Goal: Task Accomplishment & Management: Manage account settings

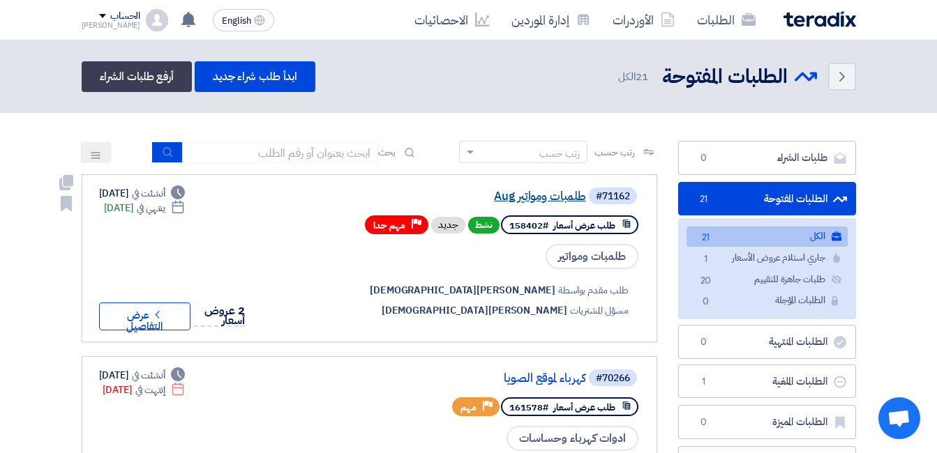
click at [584, 203] on link "طلمبات ومواتير Aug" at bounding box center [446, 196] width 279 height 13
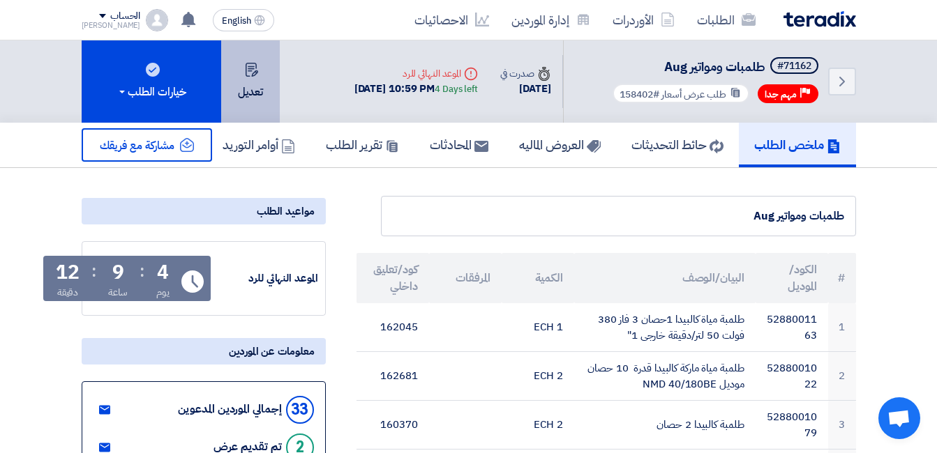
click at [252, 107] on button "تعديل" at bounding box center [250, 81] width 59 height 82
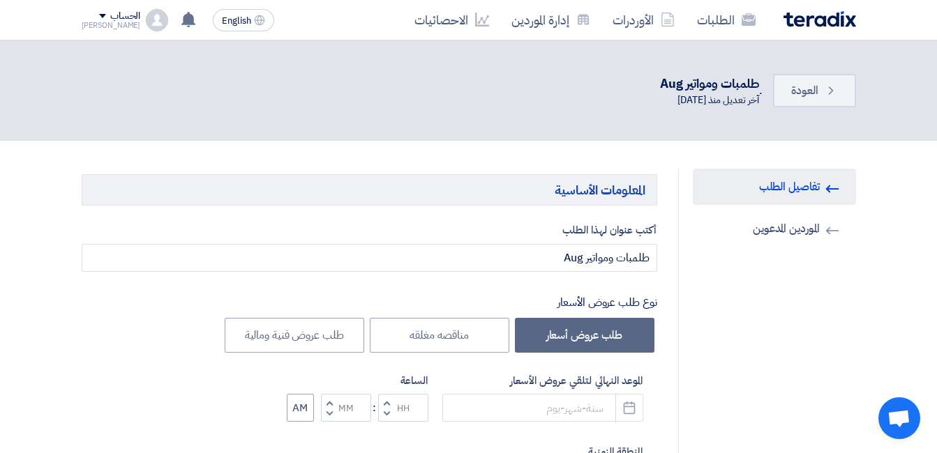
type input "8/31/2025"
type input "10"
type input "59"
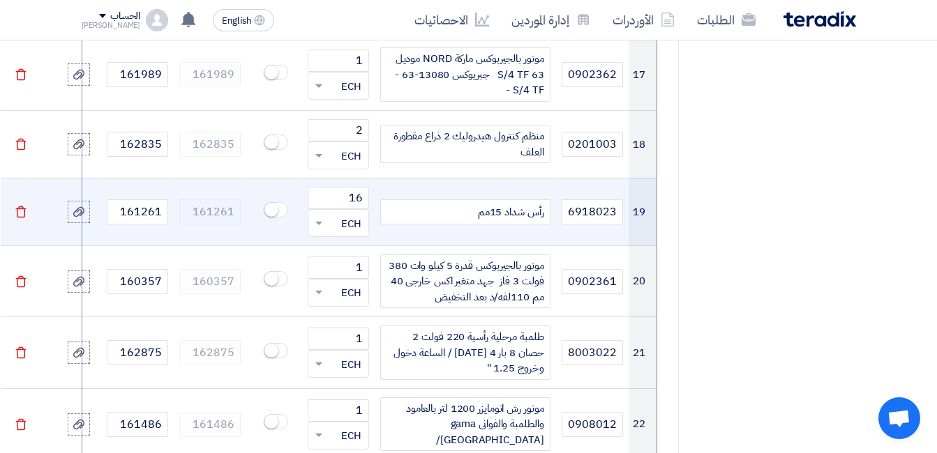
scroll to position [2302, 0]
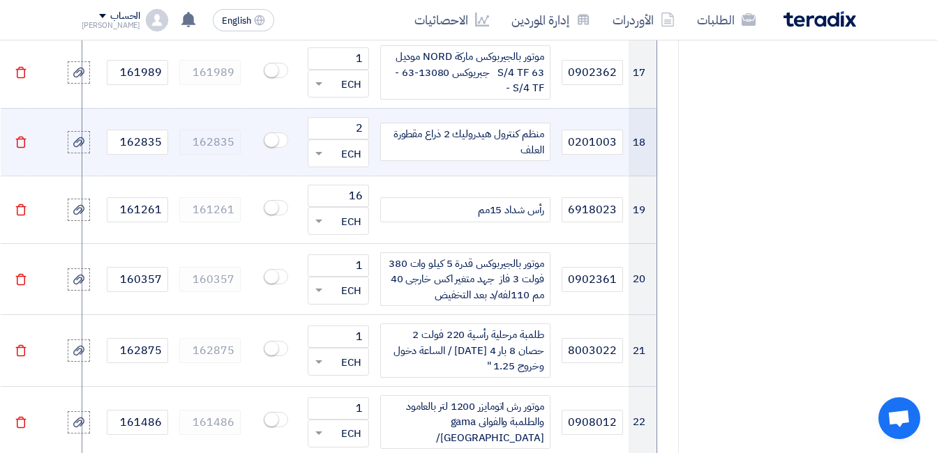
click at [476, 123] on div "منظم كنترول هيدروليك 2 ذراع مقطورة العلف" at bounding box center [465, 142] width 170 height 38
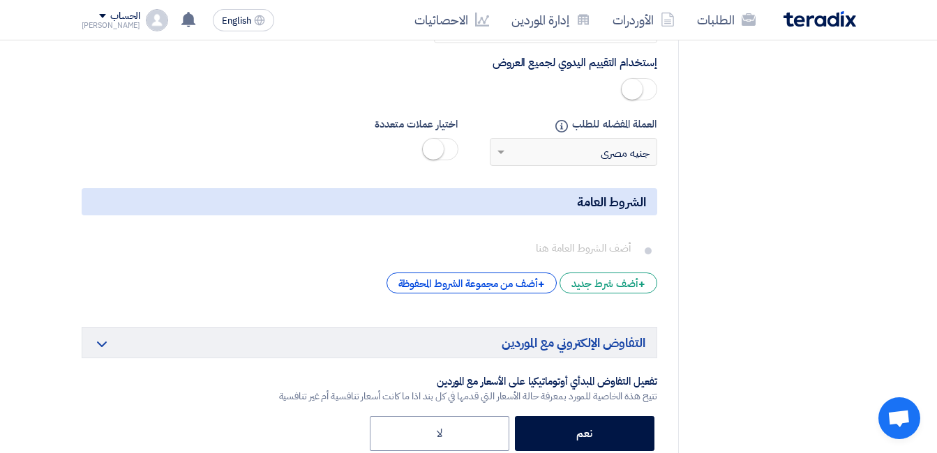
scroll to position [5301, 0]
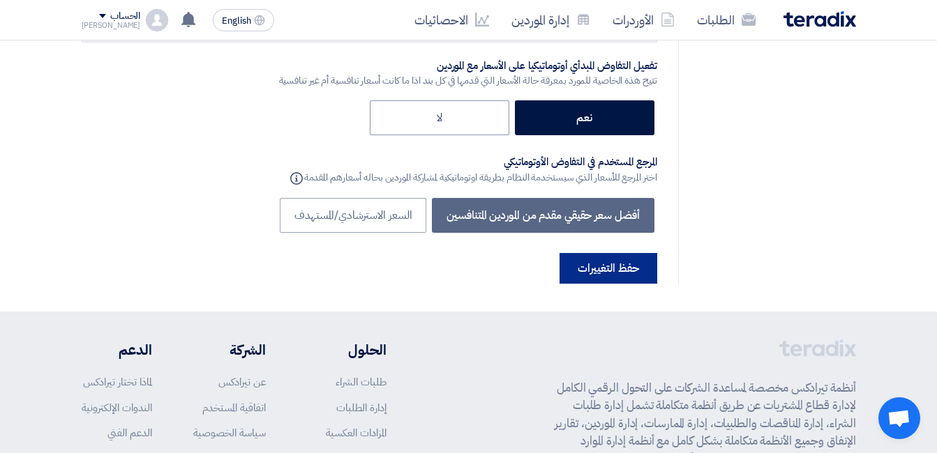
click at [601, 253] on button "حفظ التغييرات" at bounding box center [608, 268] width 98 height 31
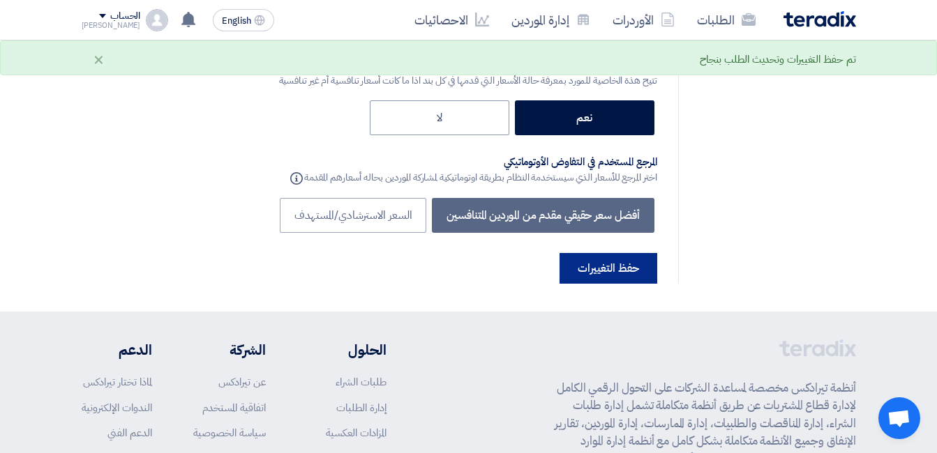
scroll to position [0, 0]
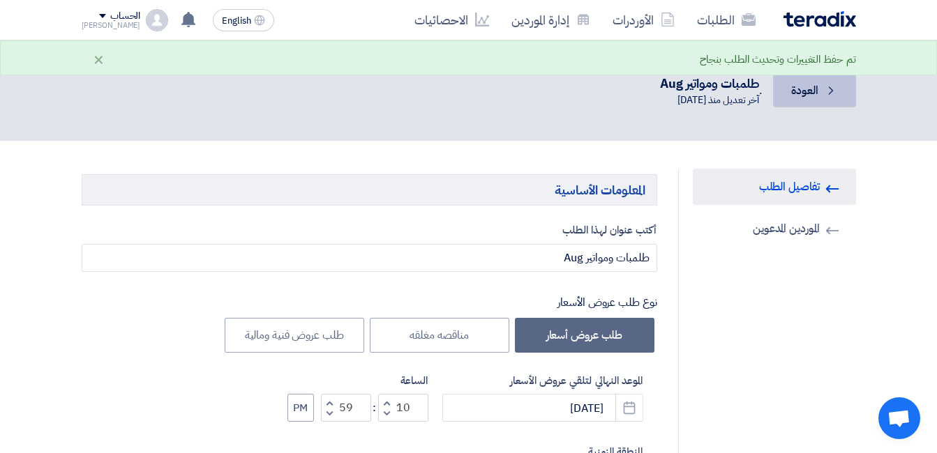
click at [801, 94] on span "العودة" at bounding box center [804, 90] width 27 height 17
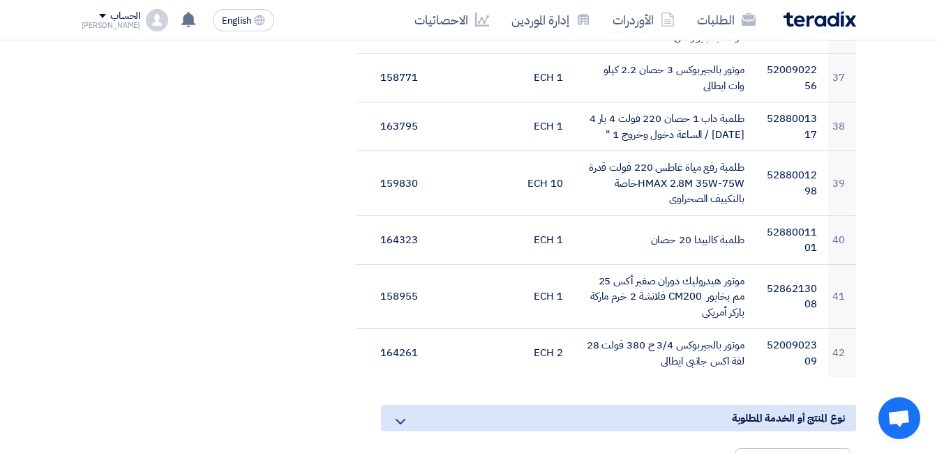
scroll to position [2162, 0]
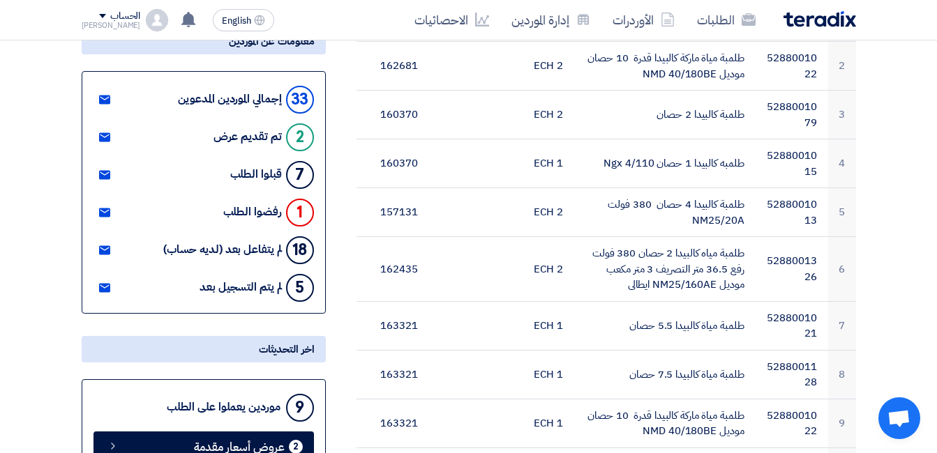
scroll to position [0, 0]
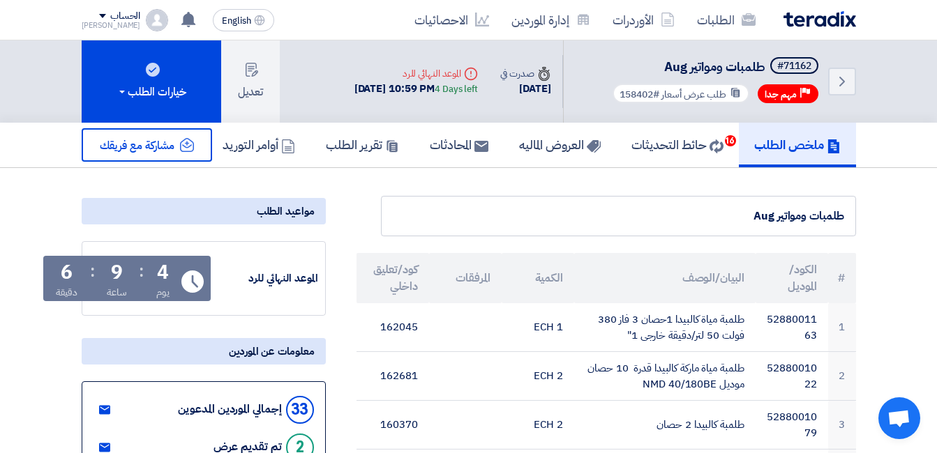
click at [895, 147] on div "ملخص الطلب حائط التحديثات 16 العروض الماليه المحادثات تقرير الطلب أوامر التوريد" at bounding box center [468, 145] width 937 height 45
click at [651, 96] on span "#158402" at bounding box center [639, 94] width 40 height 15
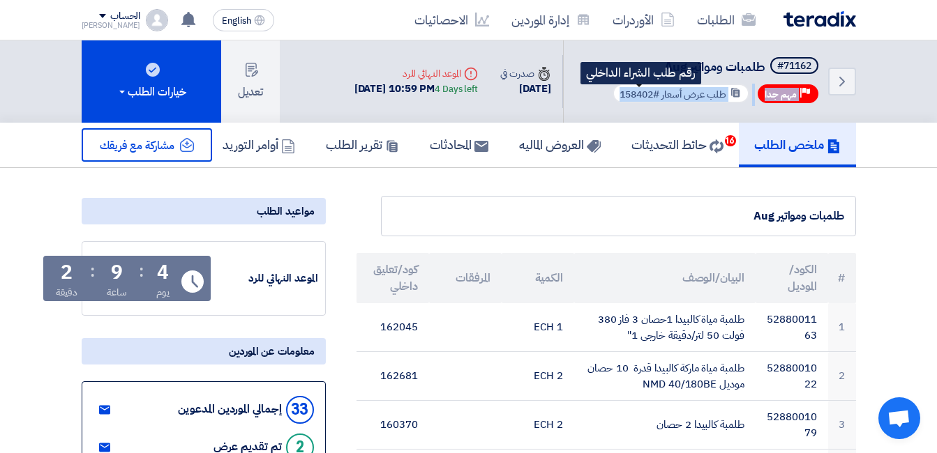
click at [651, 96] on span "#158402" at bounding box center [639, 94] width 40 height 15
copy div "مهم جدا طلب عرض أسعار #158402"
click at [651, 96] on span "#158402" at bounding box center [639, 94] width 40 height 15
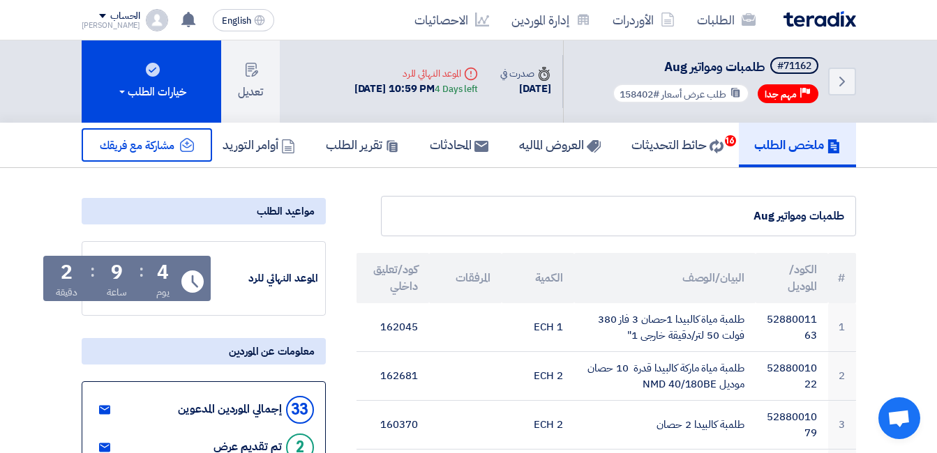
drag, startPoint x: 619, startPoint y: 94, endPoint x: 725, endPoint y: 96, distance: 106.7
click at [725, 96] on div "طلب عرض أسعار #158402" at bounding box center [680, 94] width 137 height 20
click at [734, 90] on use at bounding box center [735, 92] width 8 height 9
click at [704, 98] on span "طلب عرض أسعار" at bounding box center [693, 94] width 65 height 15
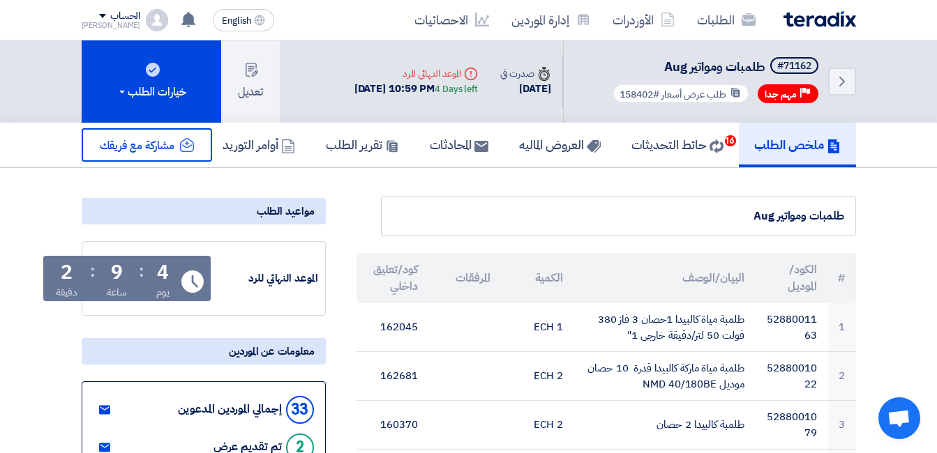
drag, startPoint x: 621, startPoint y: 93, endPoint x: 686, endPoint y: 93, distance: 64.9
click at [686, 93] on div "طلب عرض أسعار #158402" at bounding box center [680, 94] width 137 height 20
click at [686, 93] on span "طلب عرض أسعار" at bounding box center [693, 94] width 65 height 15
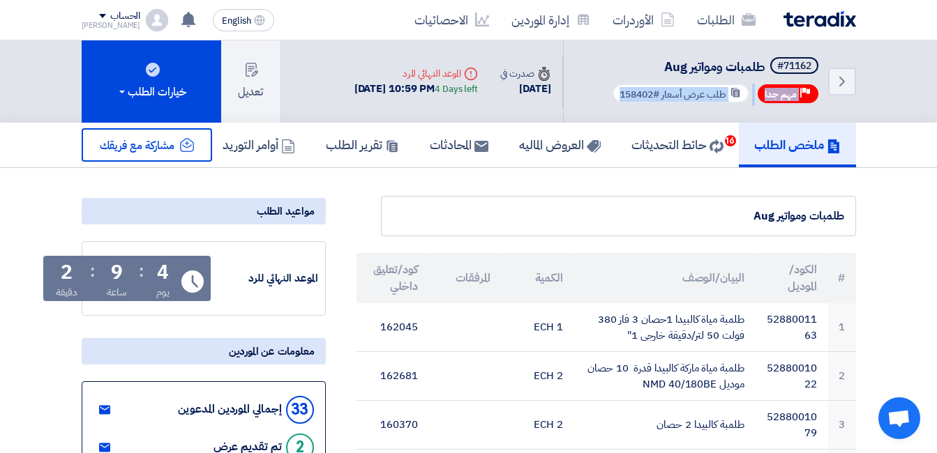
click at [727, 96] on div "طلب عرض أسعار #158402" at bounding box center [680, 94] width 137 height 20
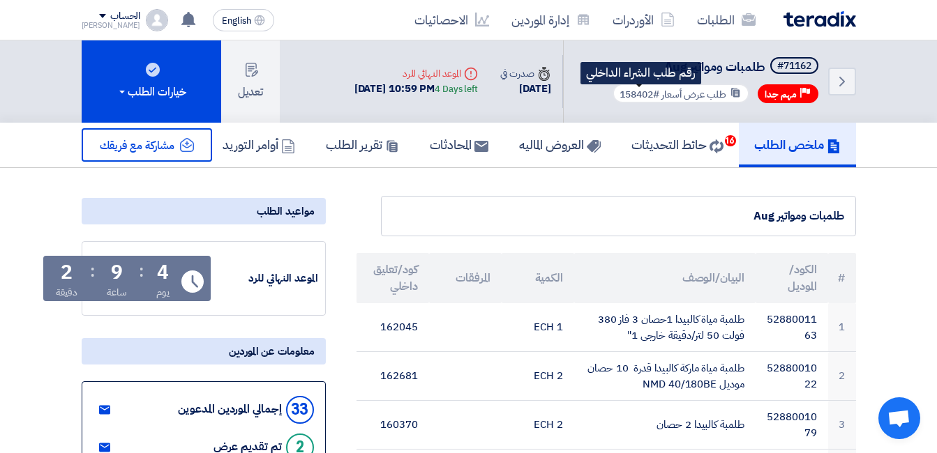
drag, startPoint x: 727, startPoint y: 96, endPoint x: 632, endPoint y: 93, distance: 94.9
click at [632, 93] on div "طلب عرض أسعار #158402 رقم طلب الشراء الداخلي" at bounding box center [680, 94] width 137 height 20
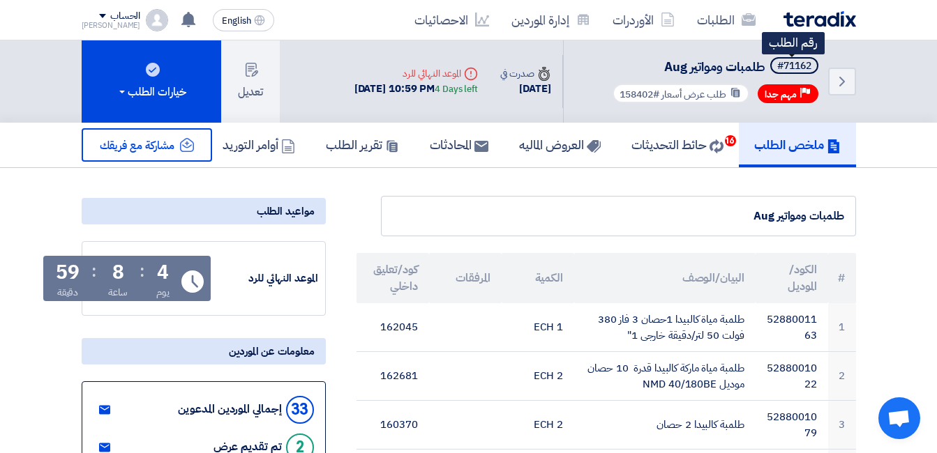
click at [771, 63] on span "#71162" at bounding box center [794, 65] width 48 height 17
click at [777, 63] on div "#71162" at bounding box center [794, 66] width 34 height 10
copy span "#71162"
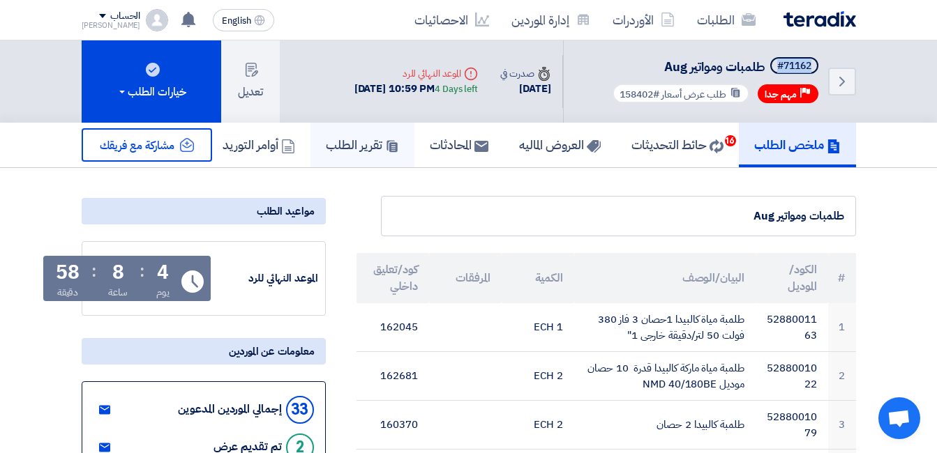
click at [368, 148] on h5 "تقرير الطلب" at bounding box center [362, 145] width 73 height 16
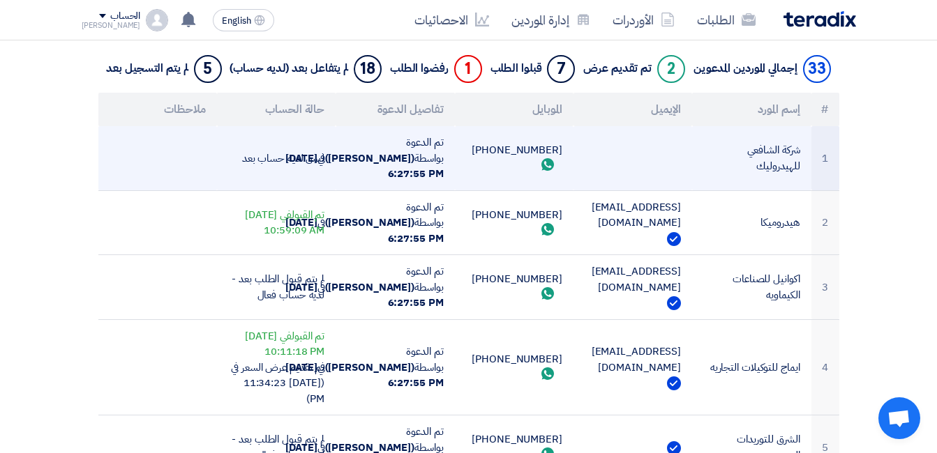
scroll to position [5467, 0]
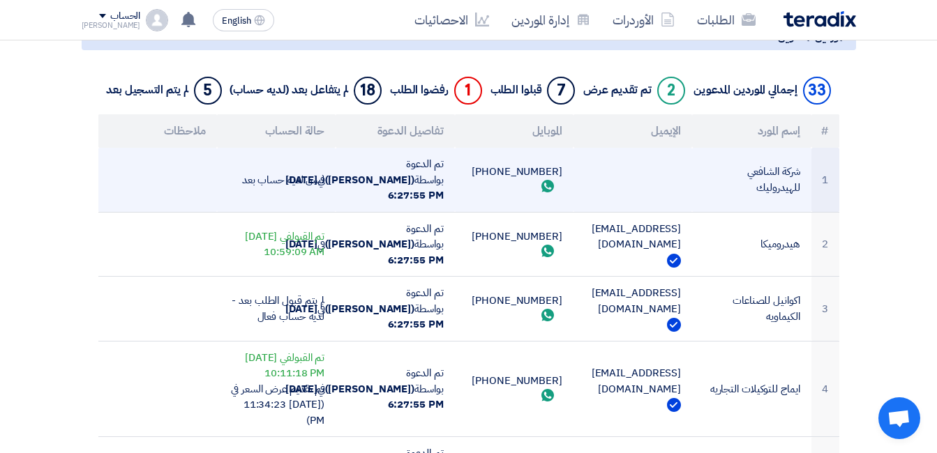
click at [753, 196] on td "شركة الشافعي للهيدروليك" at bounding box center [751, 180] width 119 height 64
click at [763, 192] on td "شركة الشافعي للهيدروليك" at bounding box center [751, 180] width 119 height 64
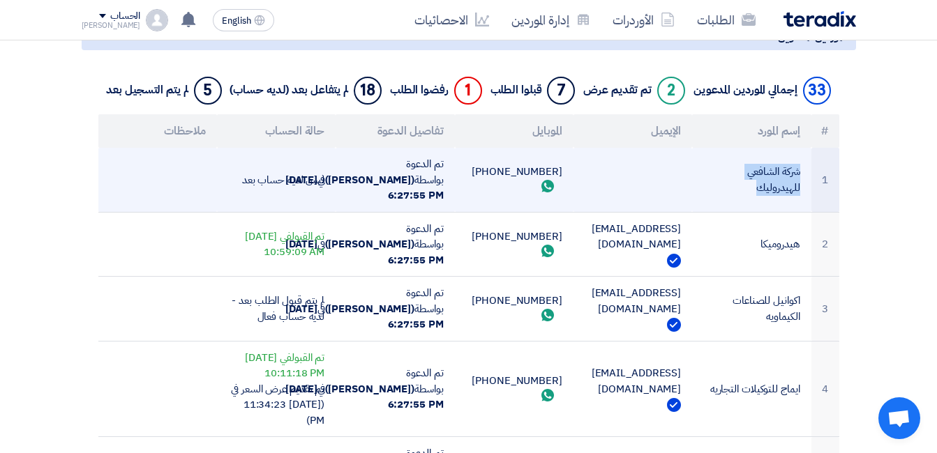
copy tr "شركة الشافعي للهيدروليك"
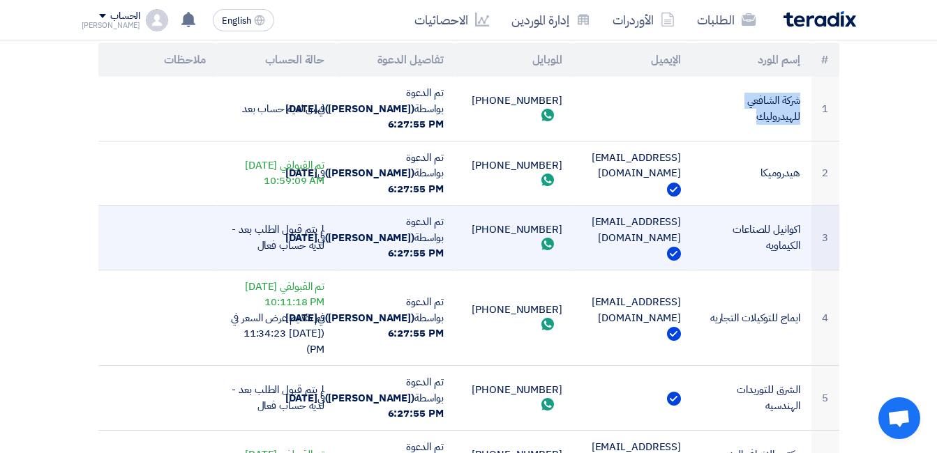
scroll to position [5397, 0]
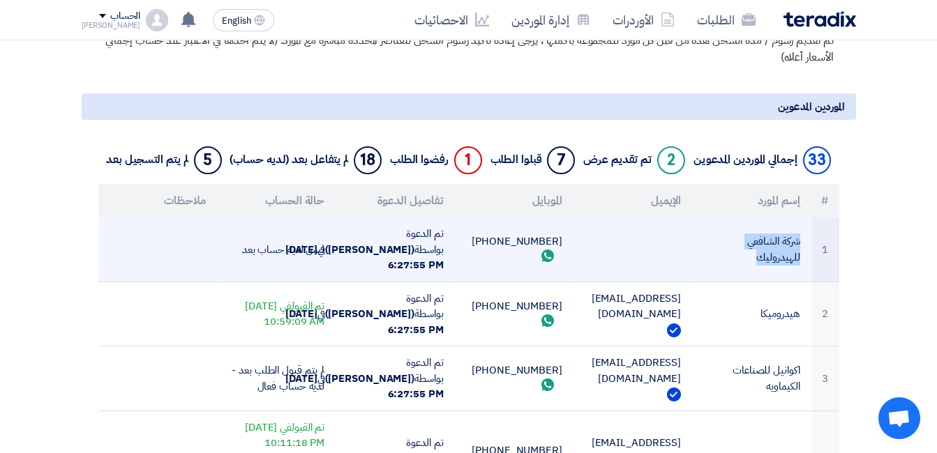
click at [666, 236] on td at bounding box center [632, 250] width 119 height 64
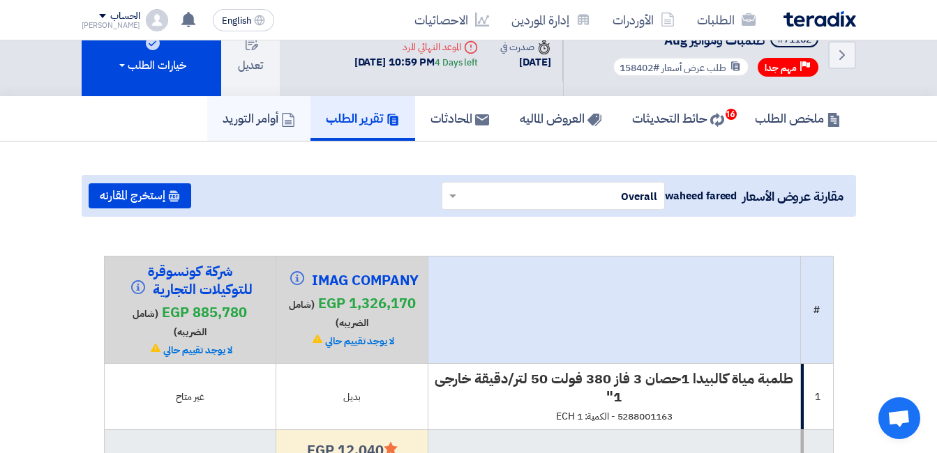
scroll to position [0, 0]
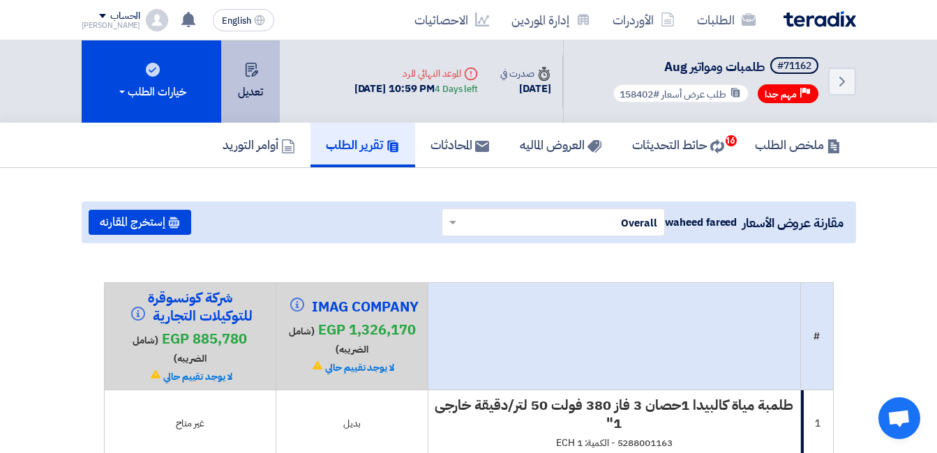
click at [261, 103] on button "تعديل" at bounding box center [250, 81] width 59 height 82
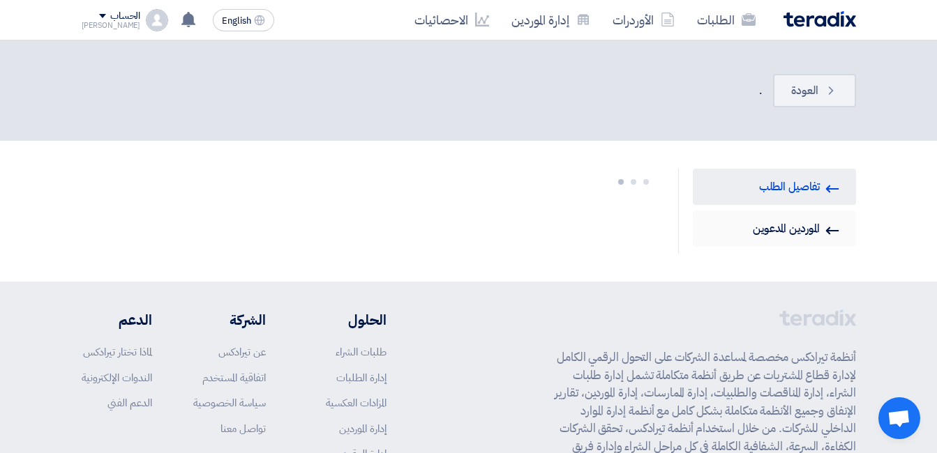
click at [764, 224] on link "Invited Suppliers الموردين المدعوين" at bounding box center [774, 229] width 163 height 36
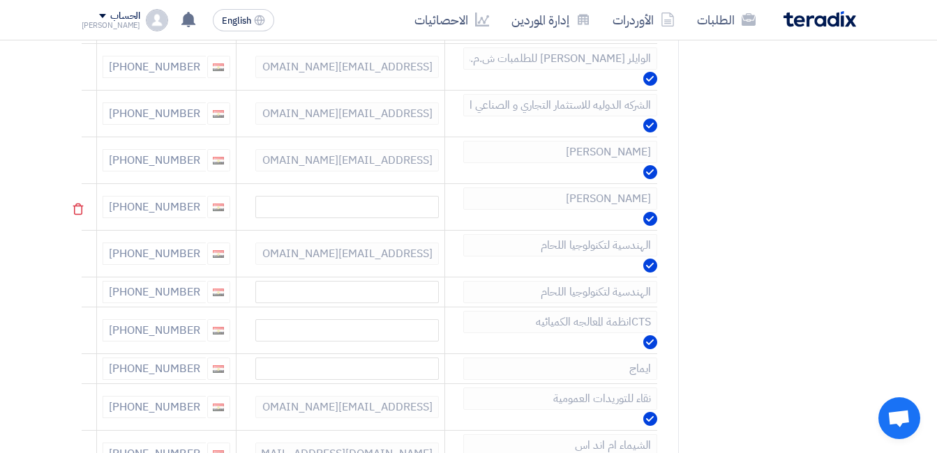
scroll to position [623, 0]
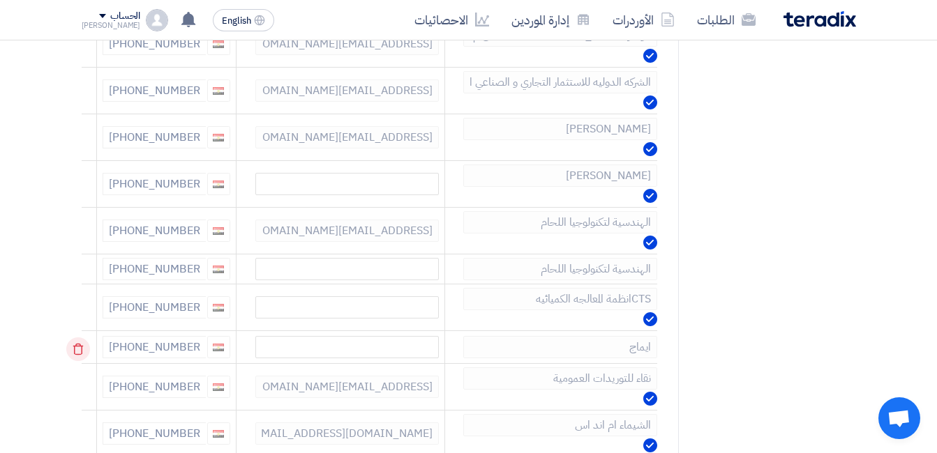
click at [77, 347] on use at bounding box center [78, 350] width 10 height 12
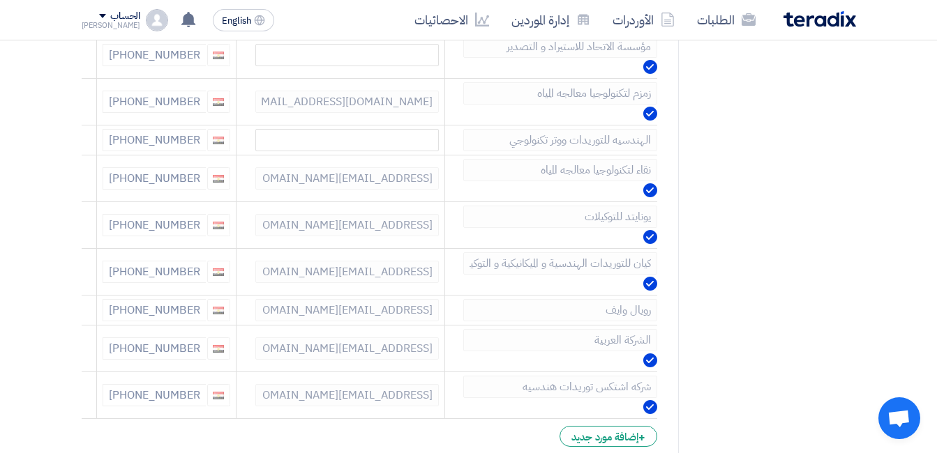
scroll to position [1320, 0]
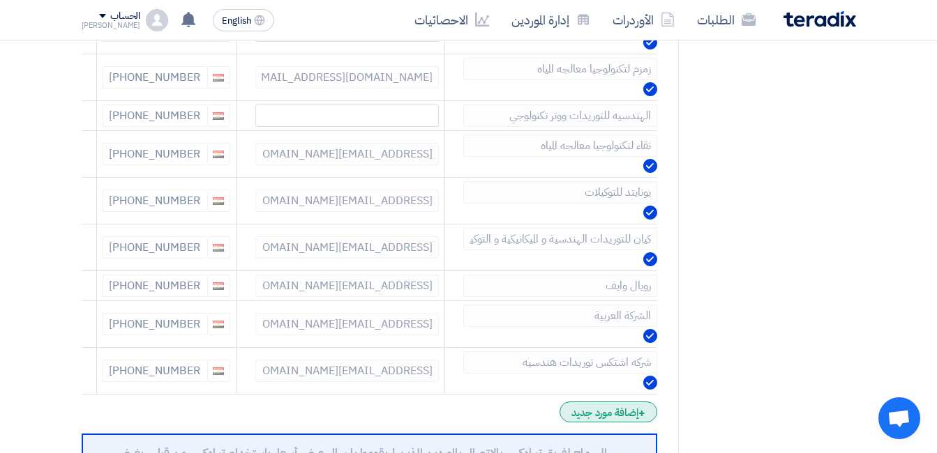
click at [632, 412] on div "+ إضافة مورد جديد" at bounding box center [607, 412] width 97 height 21
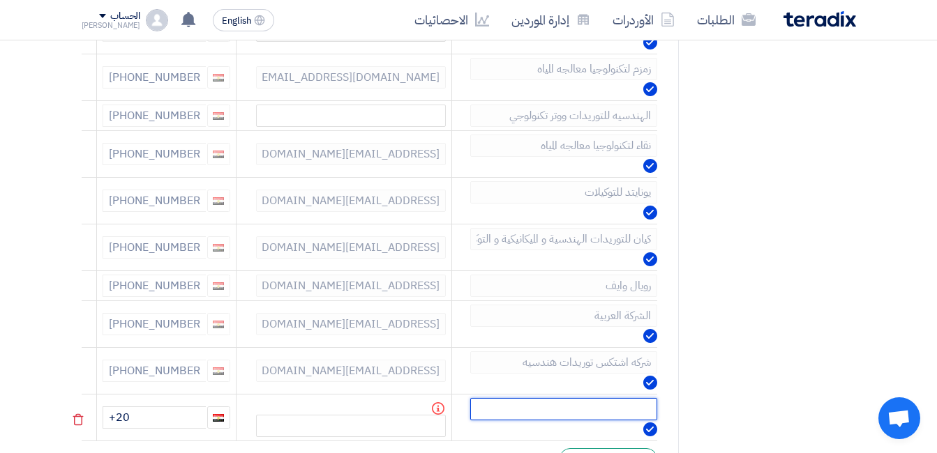
click at [624, 407] on input "text" at bounding box center [563, 409] width 187 height 22
click at [584, 409] on input "text" at bounding box center [563, 409] width 187 height 22
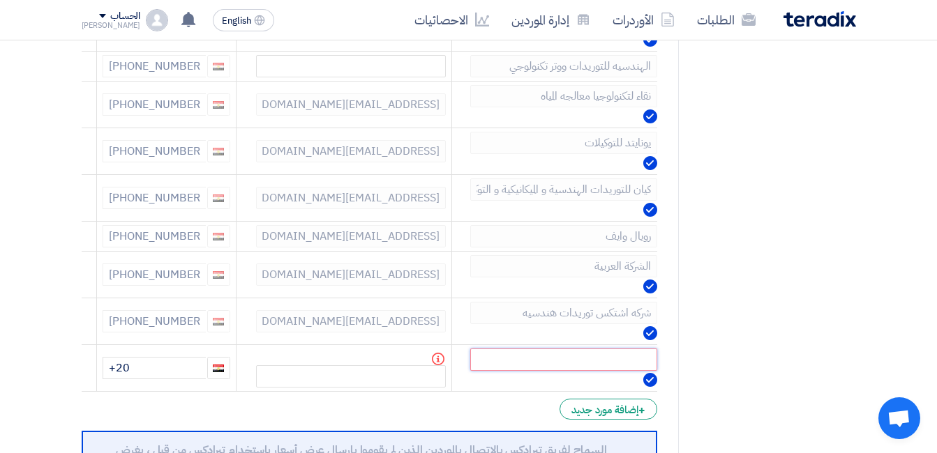
scroll to position [1390, 0]
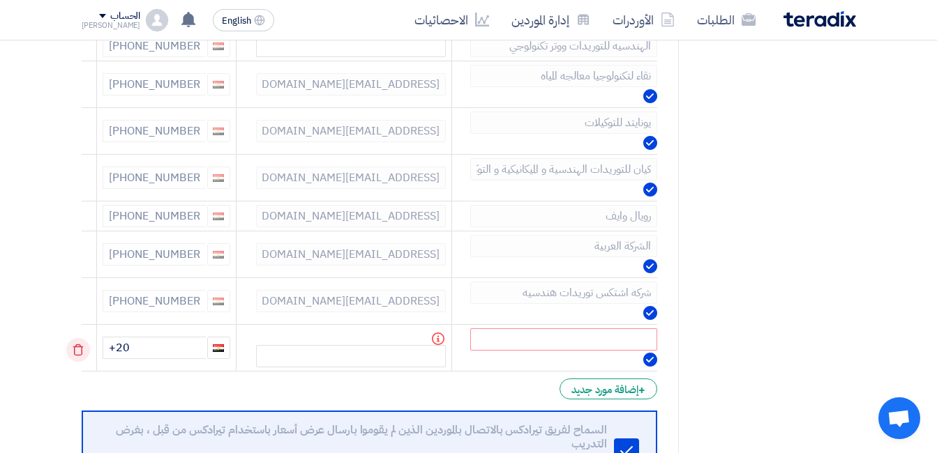
click at [75, 354] on use at bounding box center [78, 351] width 10 height 12
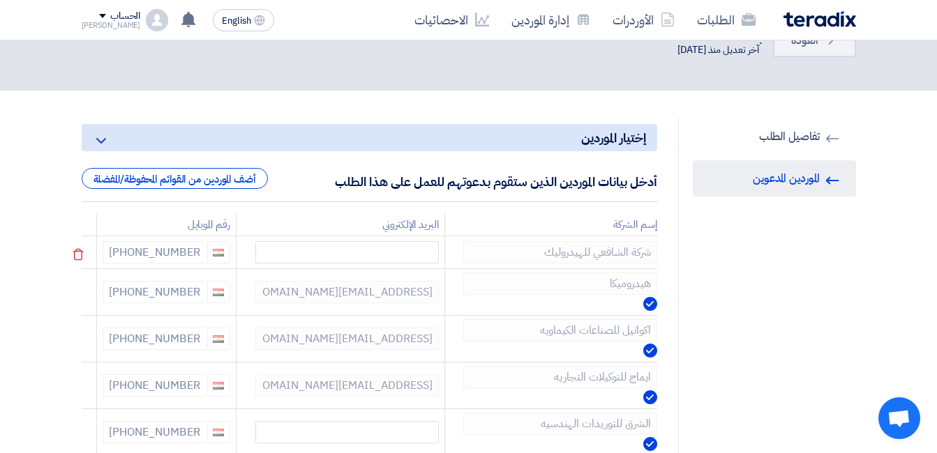
scroll to position [0, 0]
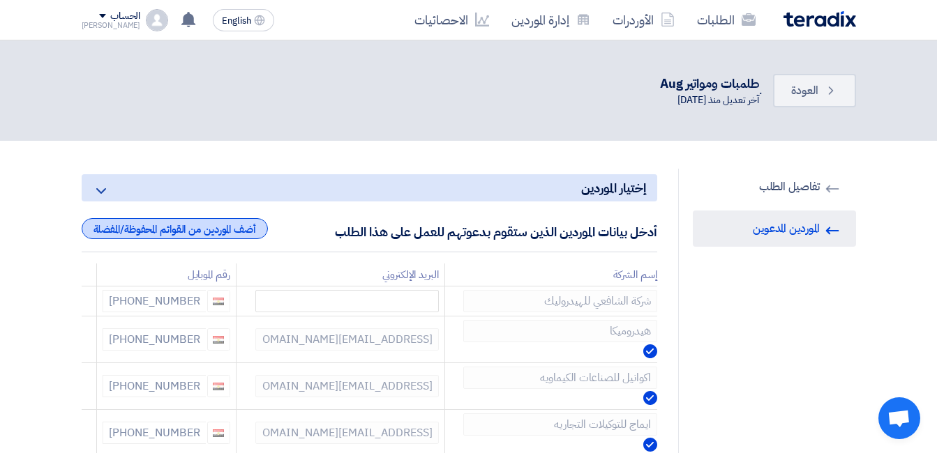
click at [208, 233] on div "أضف الموردين من القوائم المحفوظة/المفضلة" at bounding box center [175, 228] width 186 height 21
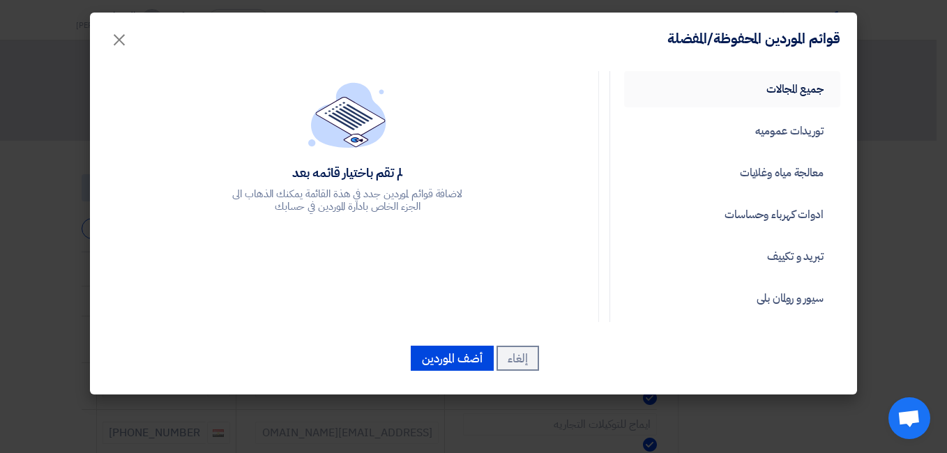
click at [794, 89] on link "جميع المجالات" at bounding box center [732, 89] width 216 height 36
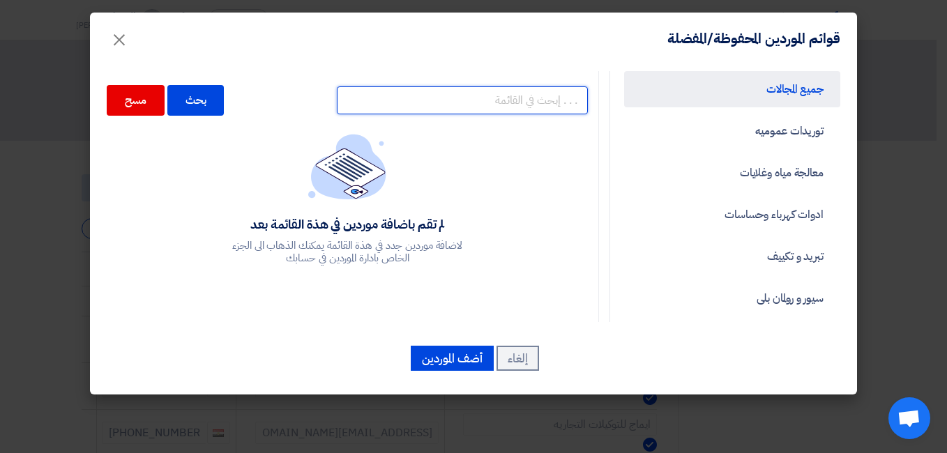
click at [528, 97] on input "text" at bounding box center [462, 100] width 251 height 28
type input "انترجير"
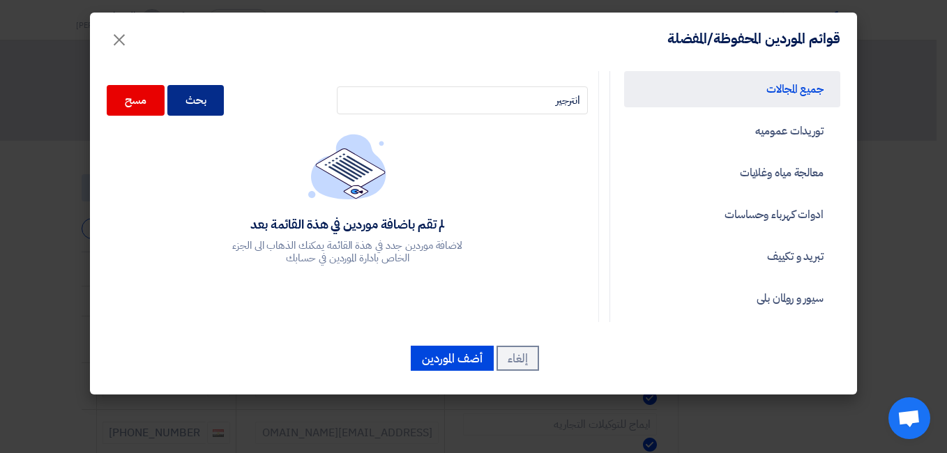
click at [220, 92] on div "بحث" at bounding box center [195, 100] width 57 height 31
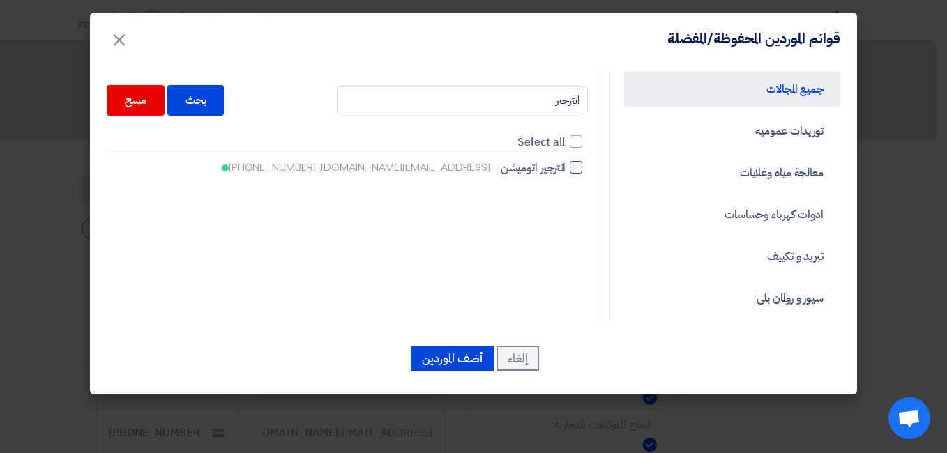
click at [579, 167] on div at bounding box center [576, 167] width 13 height 13
click at [566, 167] on input "انترجير اتوميشن intergearautomation@icloud.com, +201060567788" at bounding box center [561, 167] width 9 height 9
checkbox input "true"
click at [462, 354] on button "أضف الموردين" at bounding box center [452, 358] width 83 height 25
checkbox input "false"
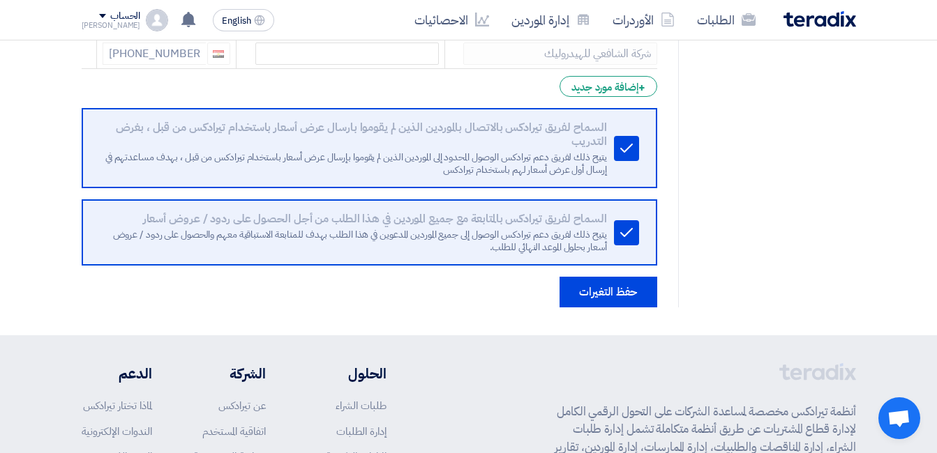
scroll to position [1500, 0]
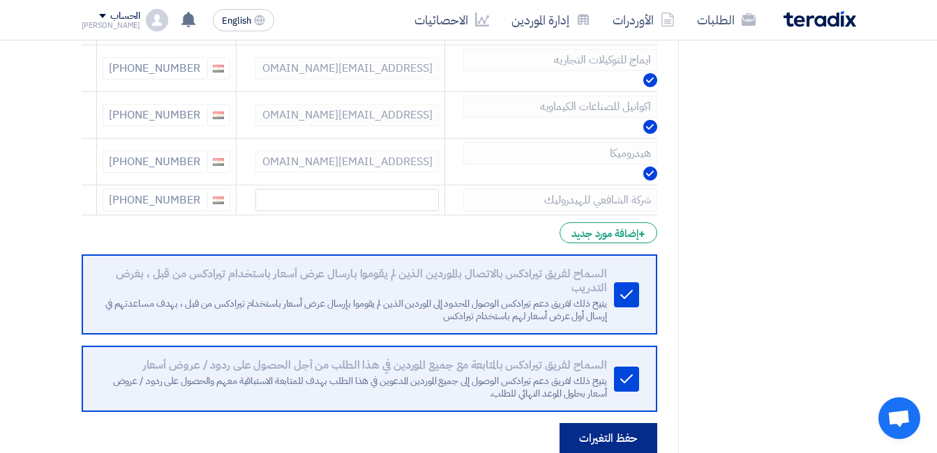
click at [626, 443] on button "حفظ التغيرات" at bounding box center [608, 438] width 98 height 31
click at [617, 434] on button "حفظ التغيرات" at bounding box center [608, 438] width 98 height 31
click at [640, 428] on button "حفظ التغيرات" at bounding box center [608, 438] width 98 height 31
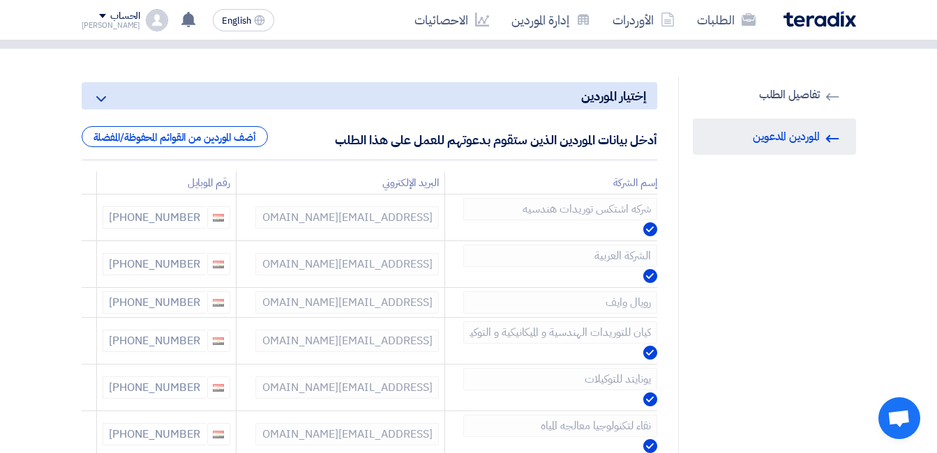
scroll to position [70, 0]
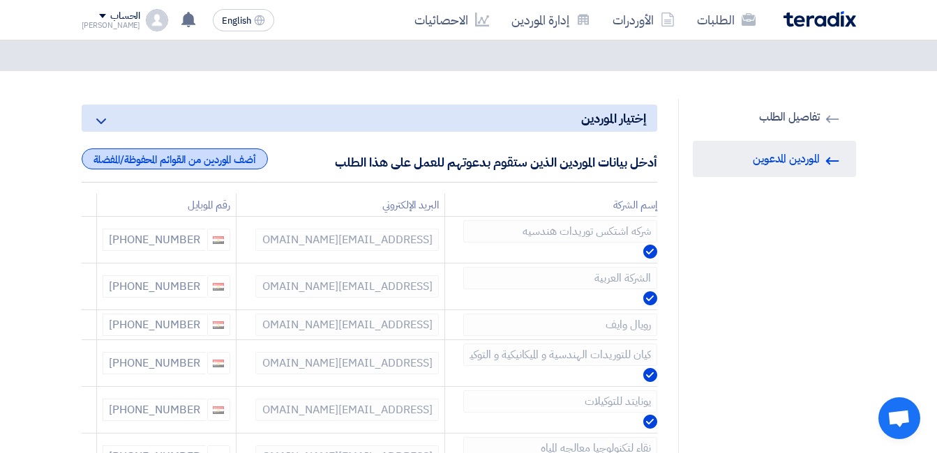
click at [222, 159] on div "أضف الموردين من القوائم المحفوظة/المفضلة" at bounding box center [175, 159] width 186 height 21
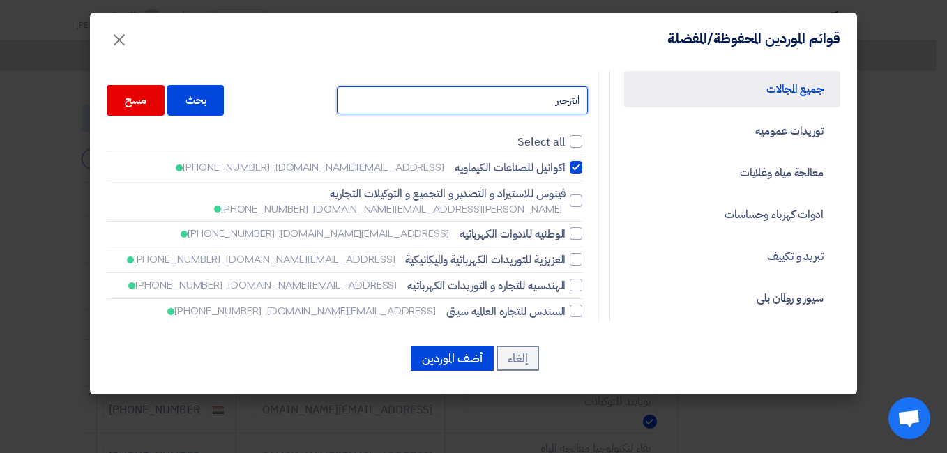
click at [539, 104] on input "انترجير" at bounding box center [462, 100] width 251 height 28
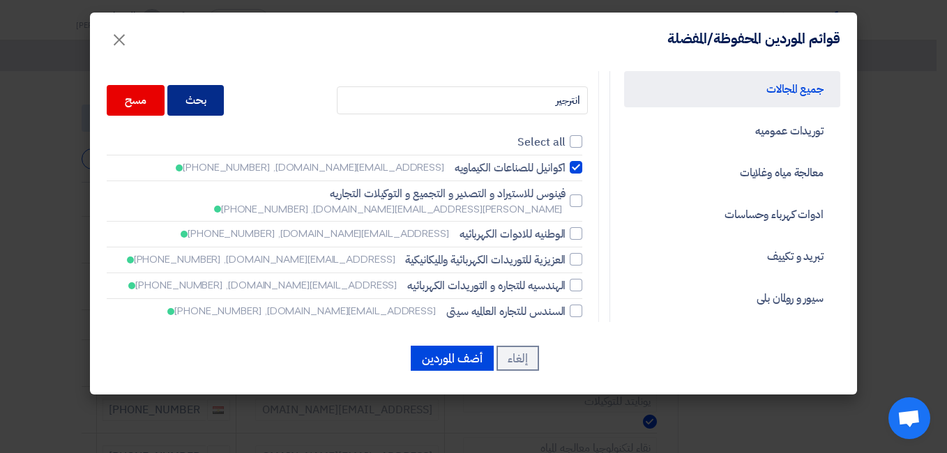
click at [211, 101] on div "بحث" at bounding box center [195, 100] width 57 height 31
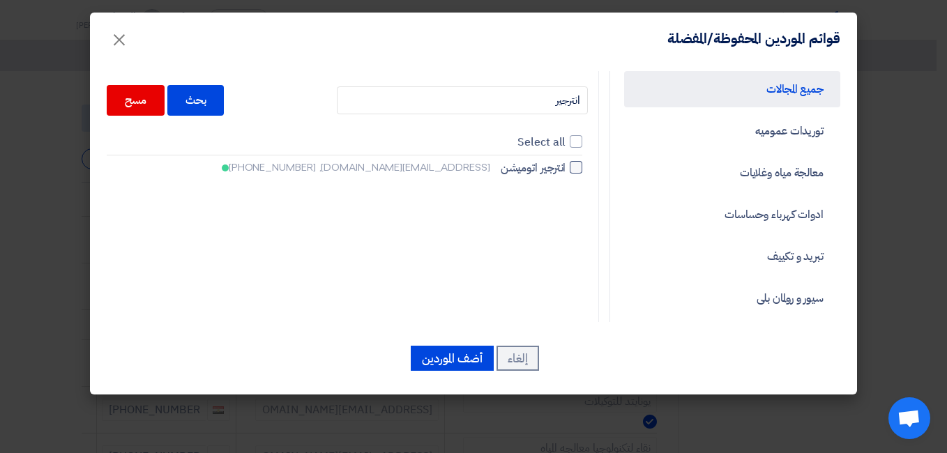
click at [575, 167] on div at bounding box center [576, 167] width 13 height 13
click at [566, 167] on input "انترجير اتوميشن intergearautomation@icloud.com, +201060567788" at bounding box center [561, 167] width 9 height 9
checkbox input "true"
click at [463, 359] on button "أضف الموردين" at bounding box center [452, 358] width 83 height 25
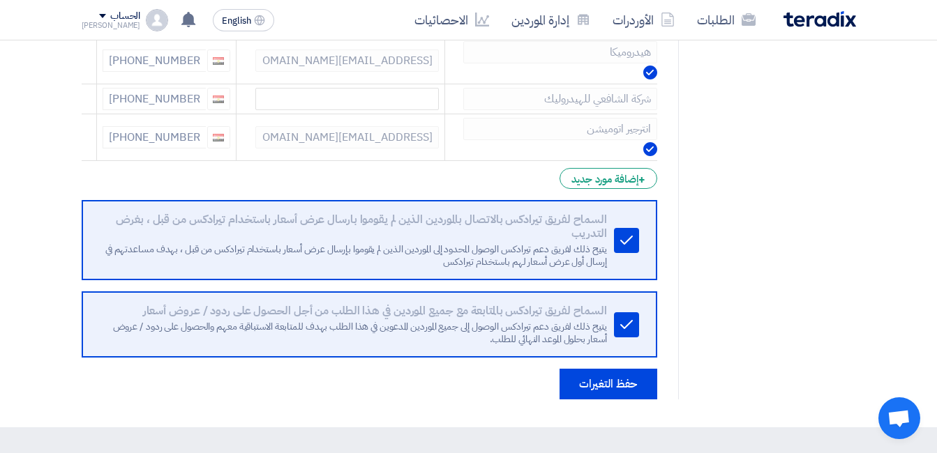
scroll to position [1604, 0]
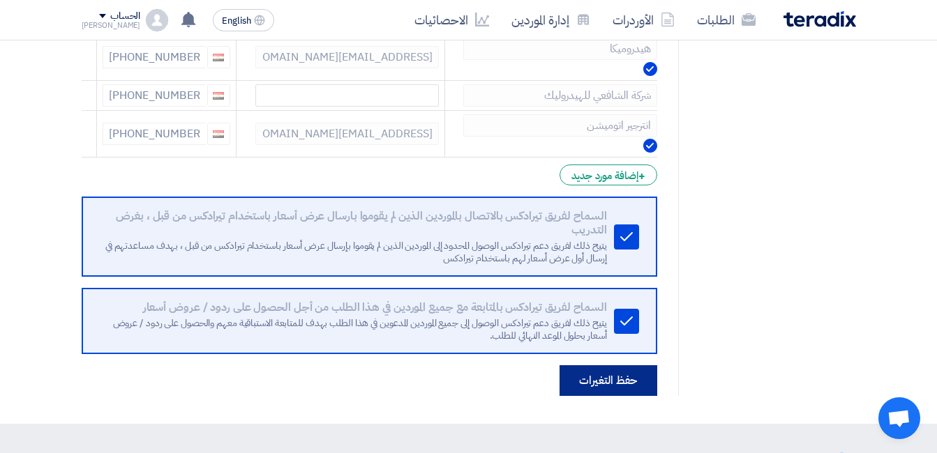
click at [614, 387] on button "حفظ التغيرات" at bounding box center [608, 380] width 98 height 31
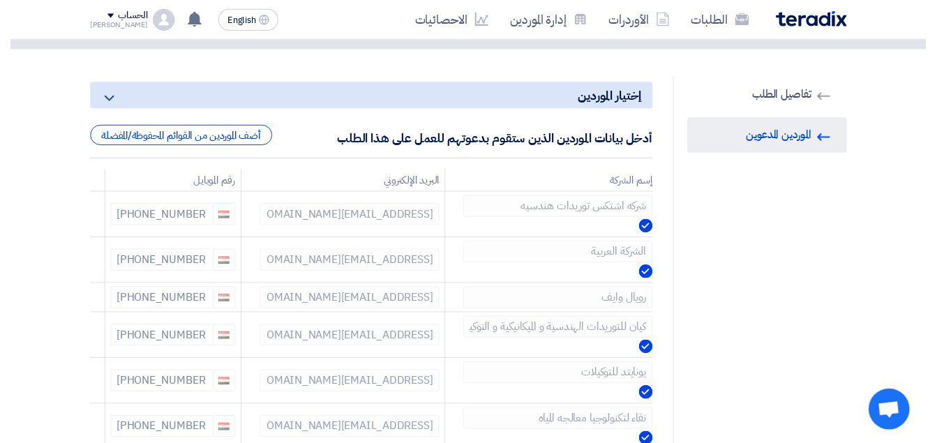
scroll to position [0, 0]
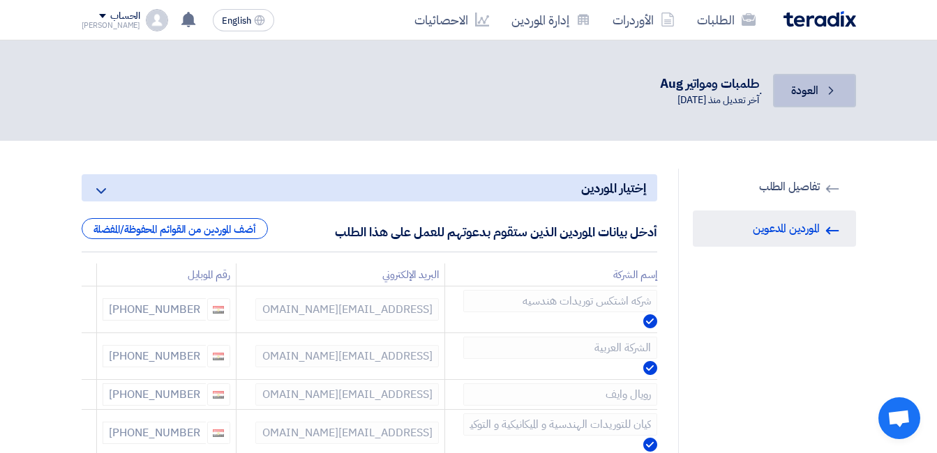
click at [796, 88] on span "العودة" at bounding box center [804, 90] width 27 height 17
